Goal: Find specific page/section: Find specific page/section

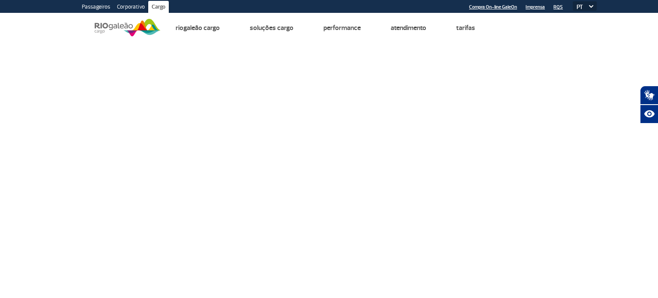
click at [123, 31] on img at bounding box center [128, 27] width 66 height 21
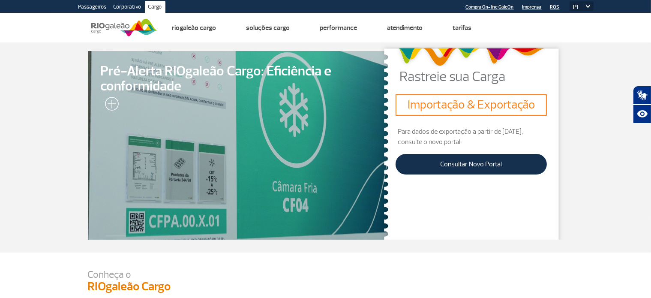
scroll to position [129, 0]
